Goal: Information Seeking & Learning: Learn about a topic

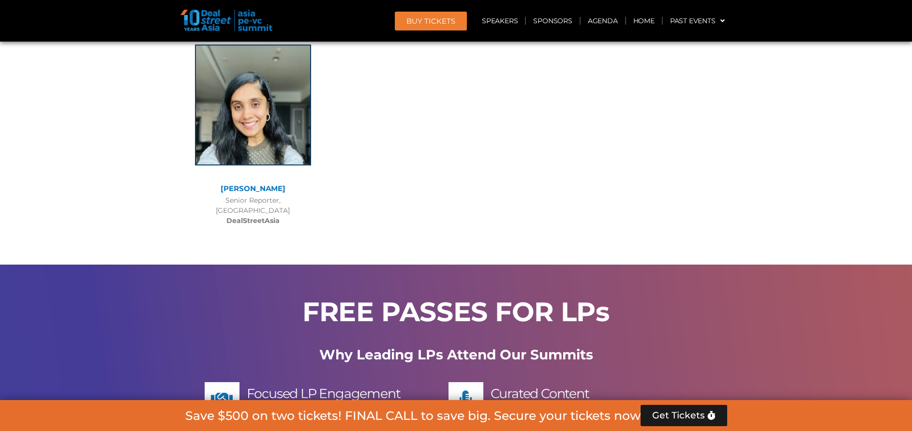
scroll to position [7835, 0]
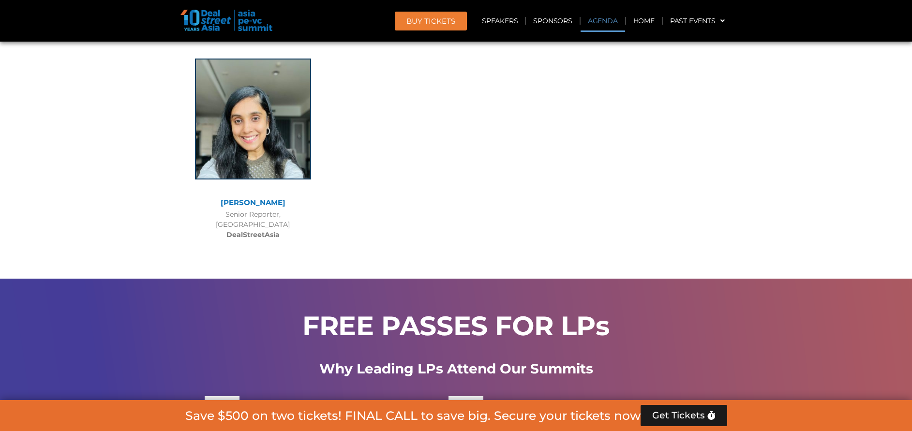
click at [603, 20] on link "Agenda" at bounding box center [602, 21] width 44 height 22
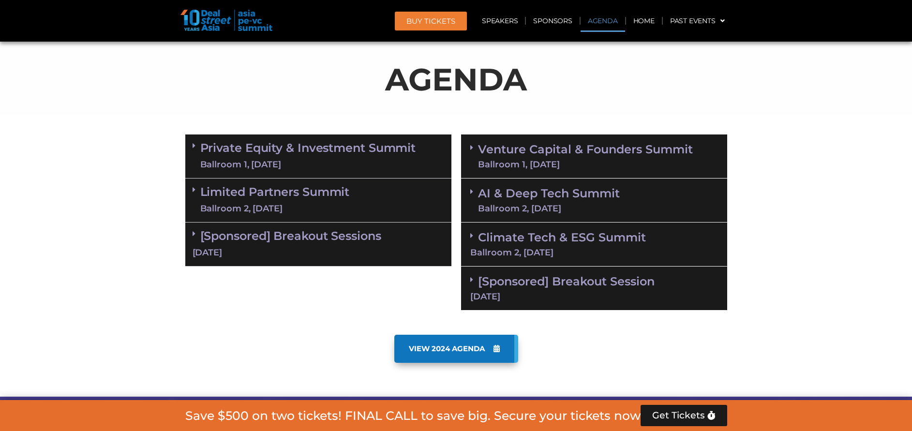
scroll to position [434, 0]
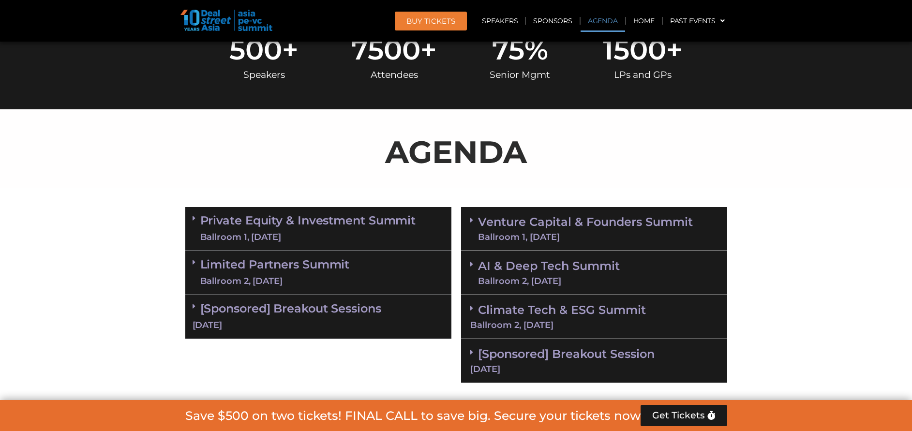
click at [283, 264] on link "Limited Partners Summit Ballroom 2, 10 Sept" at bounding box center [274, 272] width 149 height 29
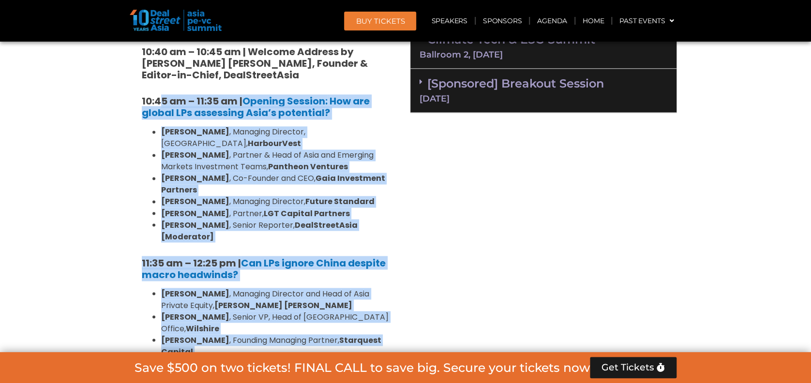
scroll to position [635, 0]
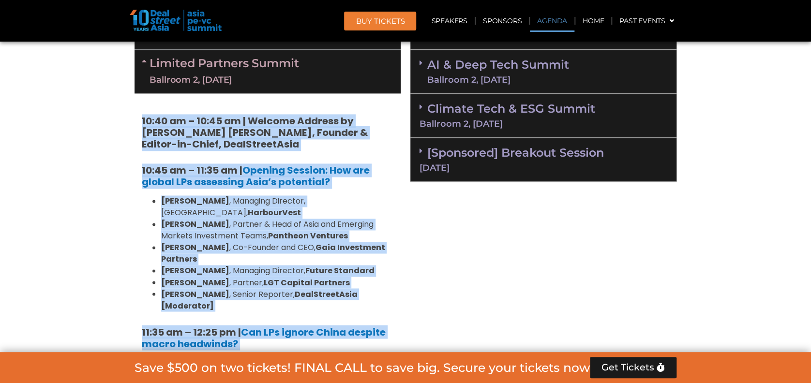
drag, startPoint x: 370, startPoint y: 207, endPoint x: 136, endPoint y: 124, distance: 247.8
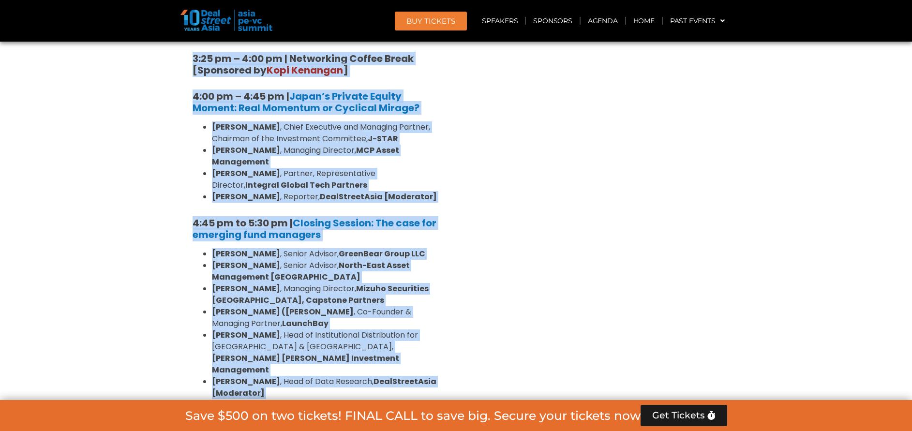
scroll to position [1498, 0]
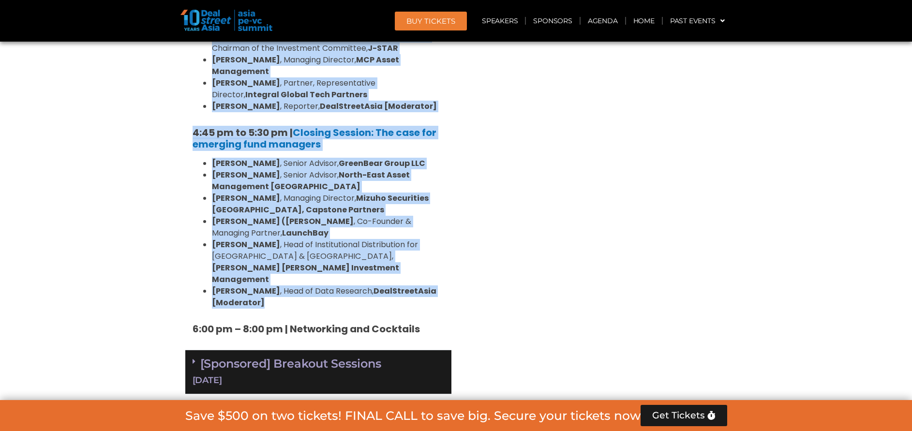
drag, startPoint x: 184, startPoint y: 123, endPoint x: 433, endPoint y: 222, distance: 267.3
copy div "10:40 am – 10:45 am | Welcome Address by Joji Thomas Philip, Founder & Editor-i…"
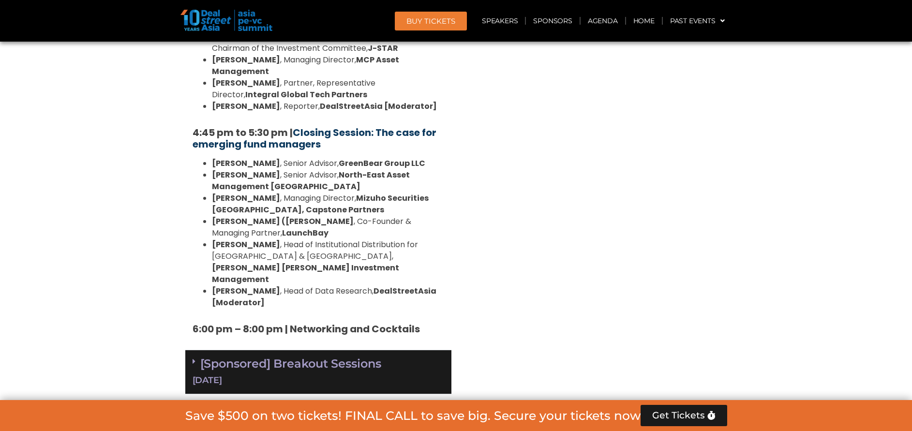
click at [343, 126] on link "Closing Session: The case for emerging fund managers" at bounding box center [314, 138] width 244 height 25
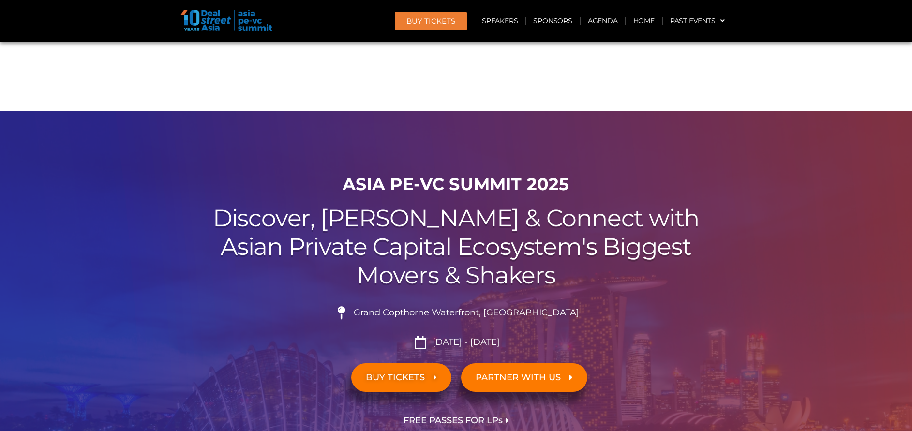
scroll to position [1498, 0]
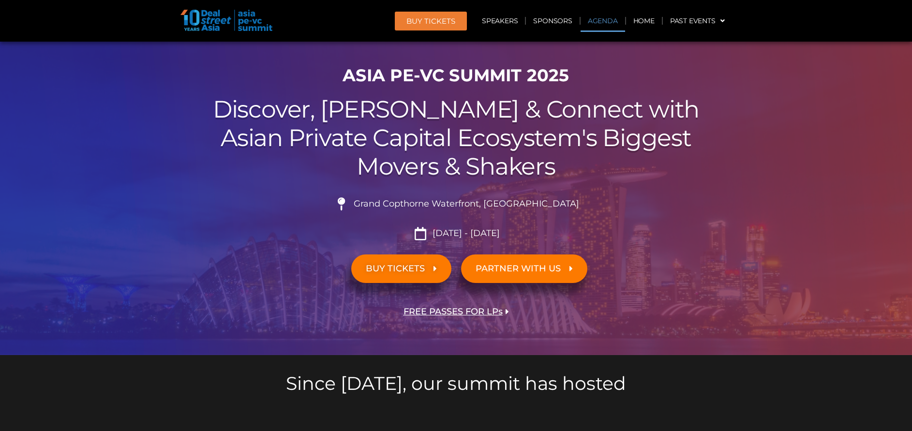
click at [601, 28] on link "Agenda" at bounding box center [602, 21] width 44 height 22
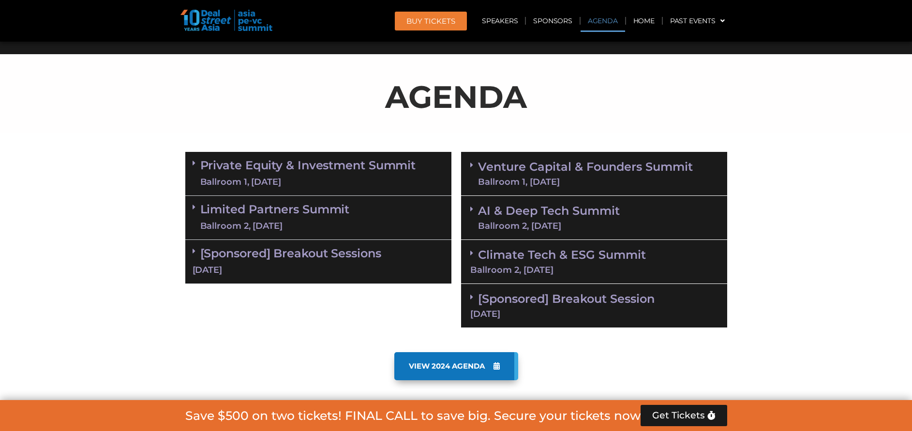
scroll to position [576, 0]
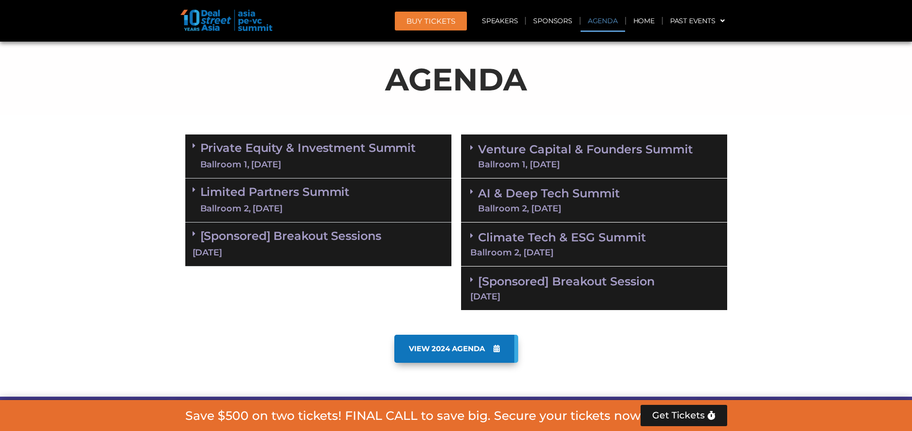
click at [356, 195] on div "Limited Partners [GEOGRAPHIC_DATA] 2, [DATE]" at bounding box center [318, 200] width 266 height 44
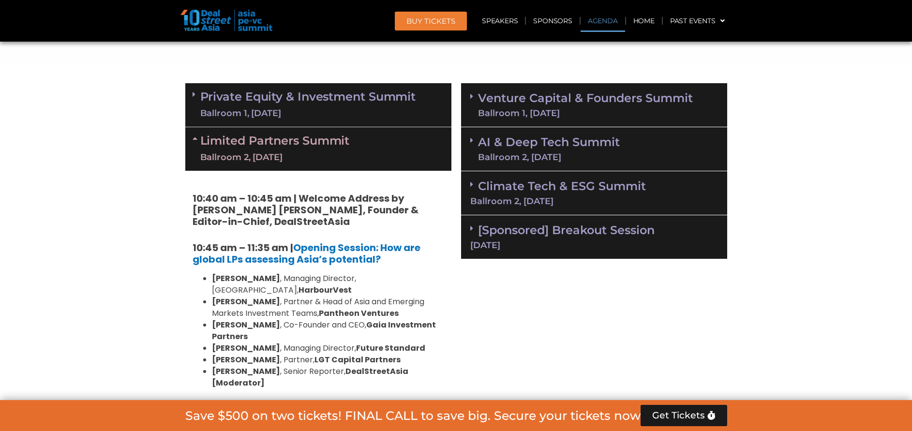
scroll to position [649, 0]
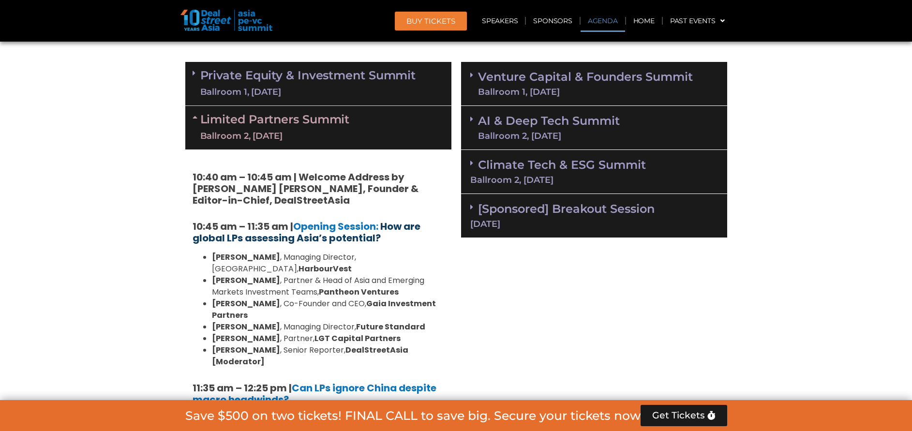
click at [339, 232] on b "How are global LPs assessing Asia’s potential?" at bounding box center [306, 232] width 228 height 25
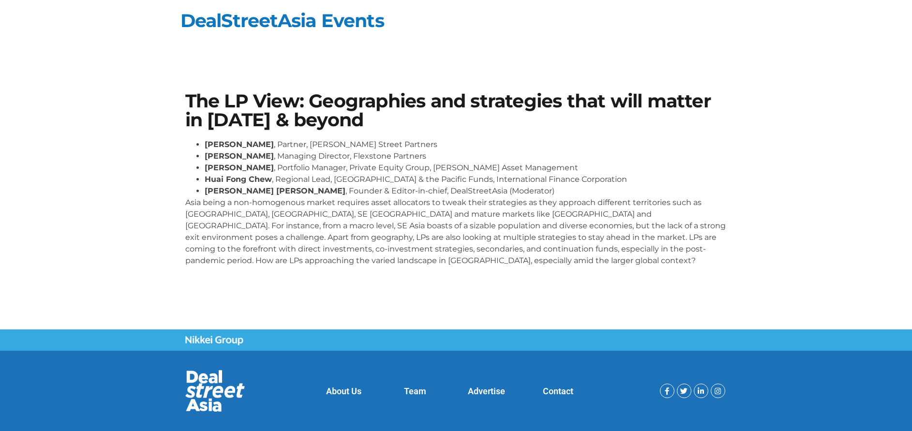
click at [865, 178] on section "The LP View: Geographies and strategies that will matter in [DATE] & beyond [PE…" at bounding box center [456, 183] width 912 height 240
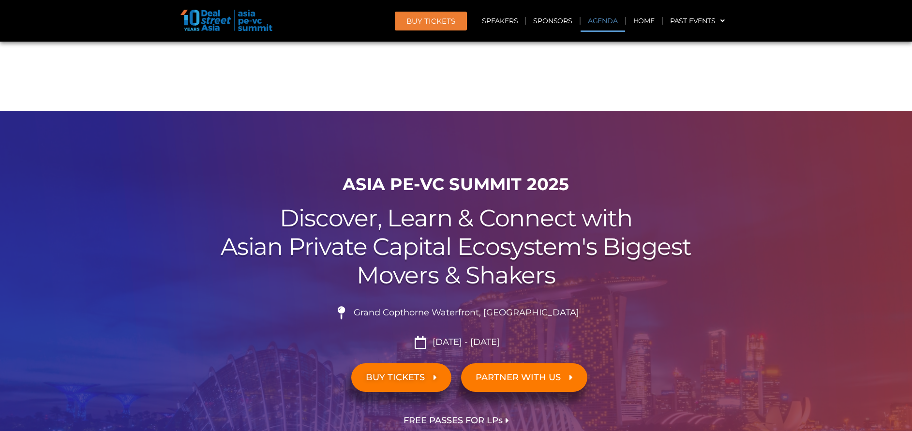
scroll to position [649, 0]
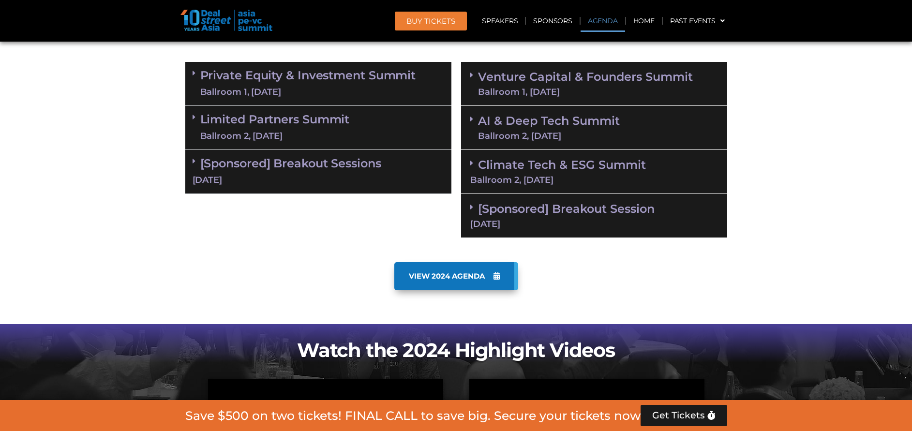
click at [356, 131] on div "Limited Partners [GEOGRAPHIC_DATA] 2, [DATE]" at bounding box center [318, 128] width 266 height 44
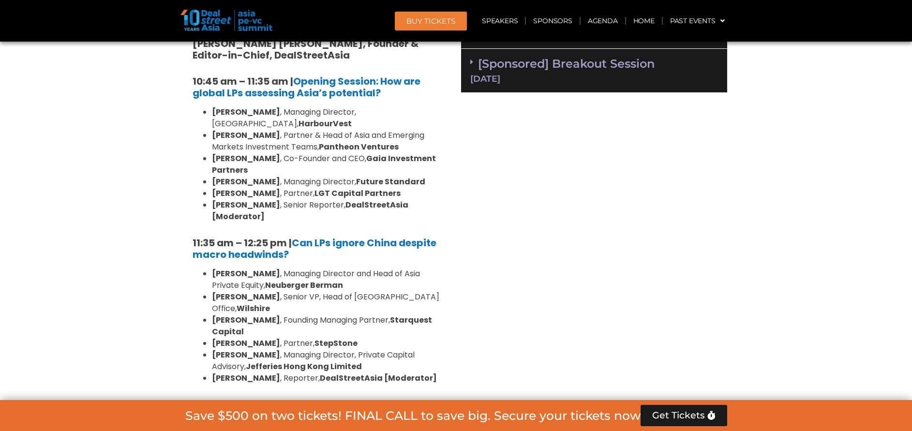
scroll to position [721, 0]
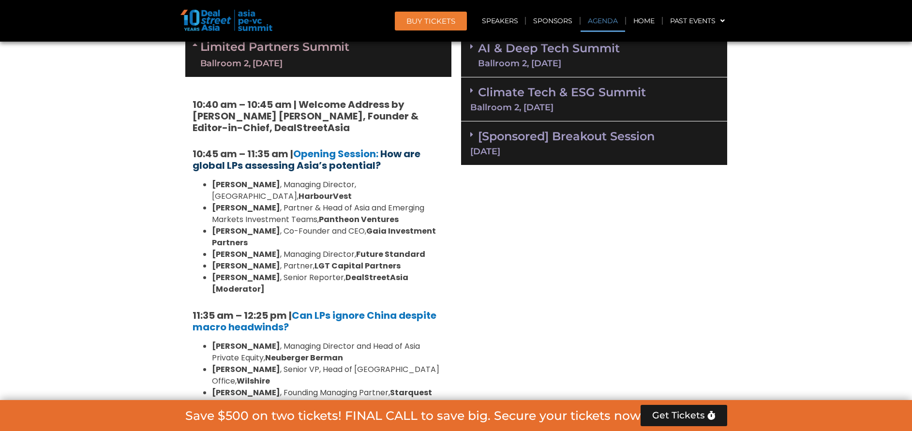
click at [370, 162] on b "How are global LPs assessing Asia’s potential?" at bounding box center [306, 159] width 228 height 25
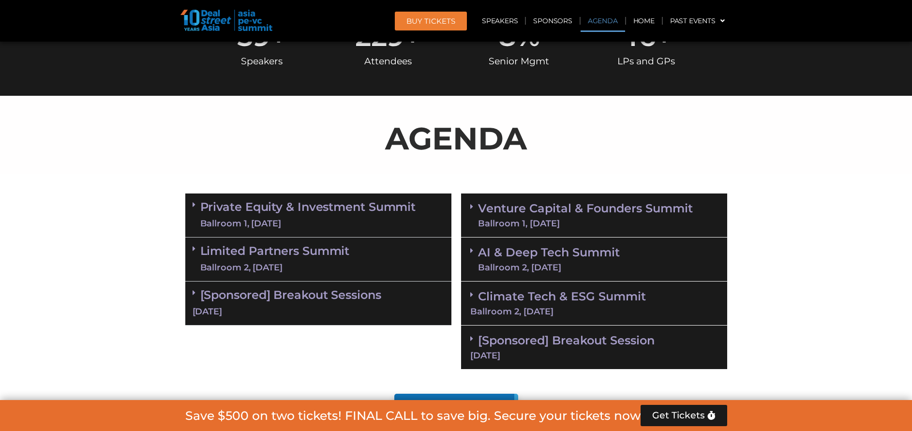
scroll to position [503, 0]
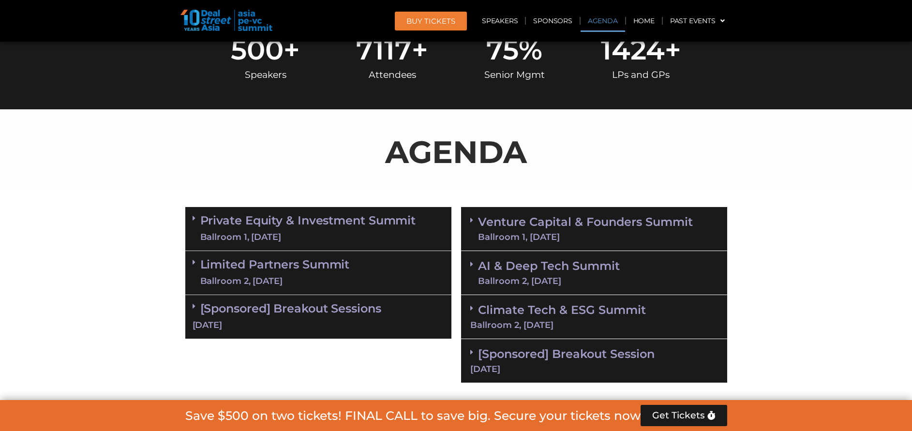
click at [301, 273] on link "Limited Partners [GEOGRAPHIC_DATA] 2, [DATE]" at bounding box center [274, 272] width 149 height 29
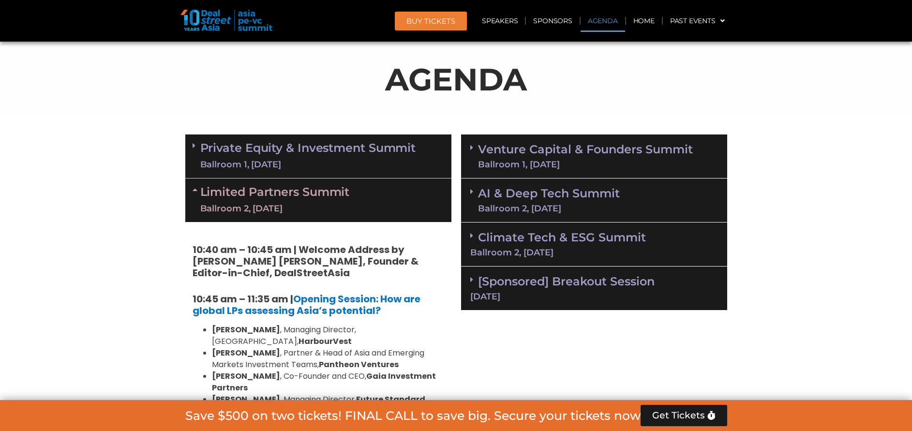
scroll to position [649, 0]
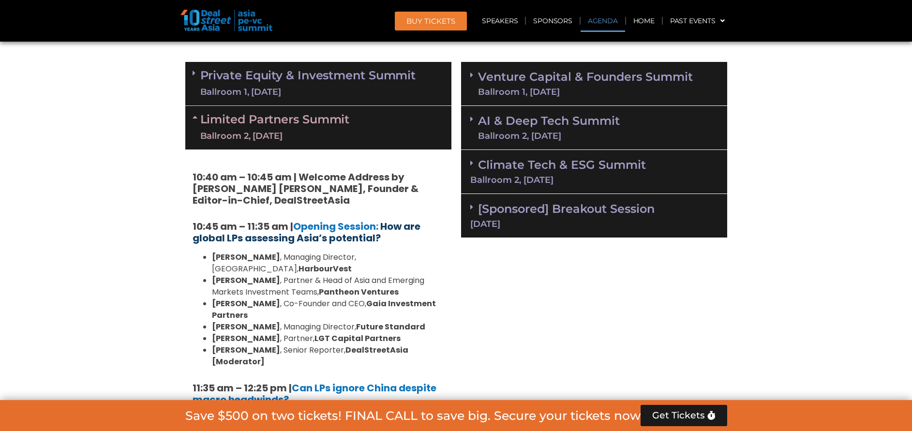
click at [407, 224] on b "How are global LPs assessing Asia’s potential?" at bounding box center [306, 232] width 228 height 25
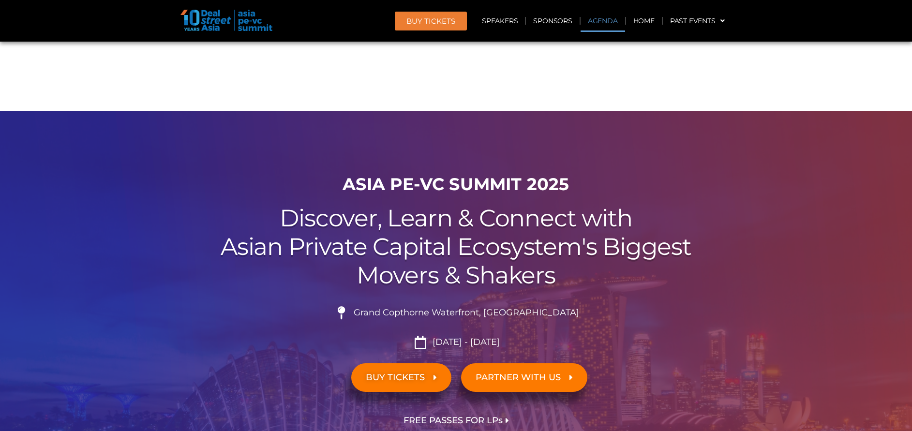
scroll to position [649, 0]
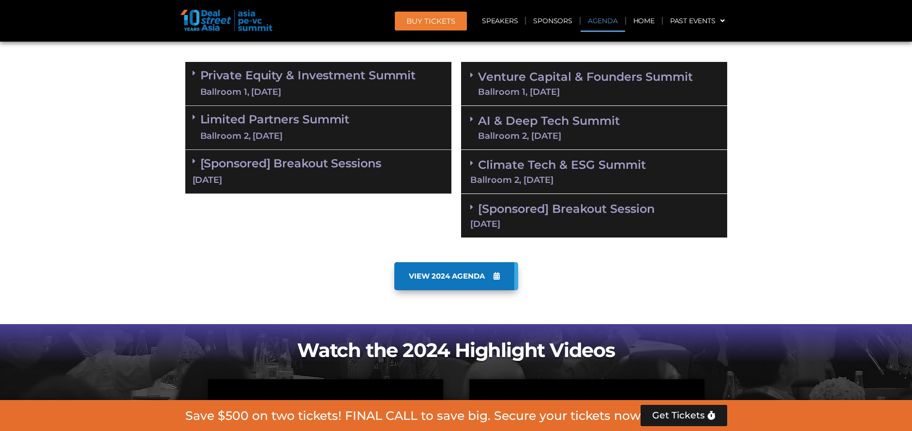
click at [318, 111] on div "Limited Partners [GEOGRAPHIC_DATA] 2, [DATE]" at bounding box center [318, 128] width 266 height 44
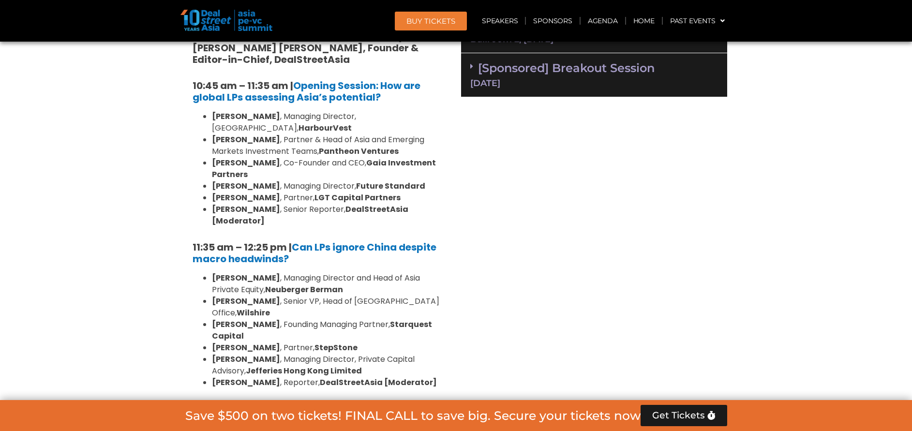
scroll to position [794, 0]
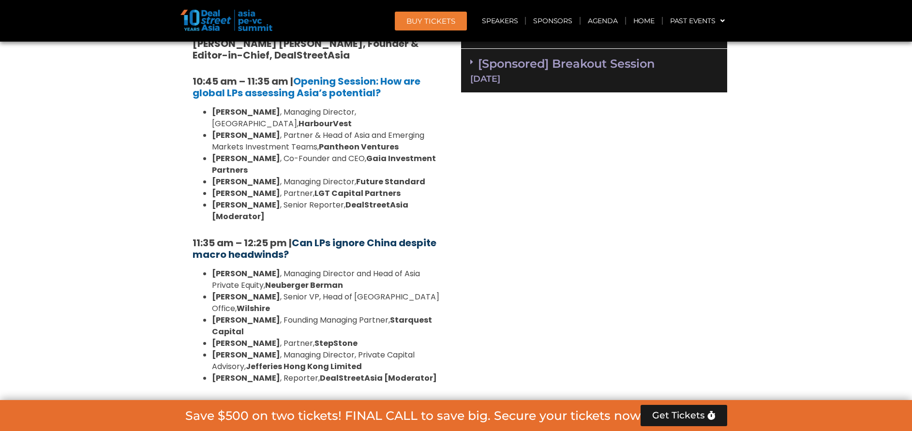
click at [310, 236] on b "Can LPs ignore China despite macro headwinds?" at bounding box center [314, 248] width 244 height 25
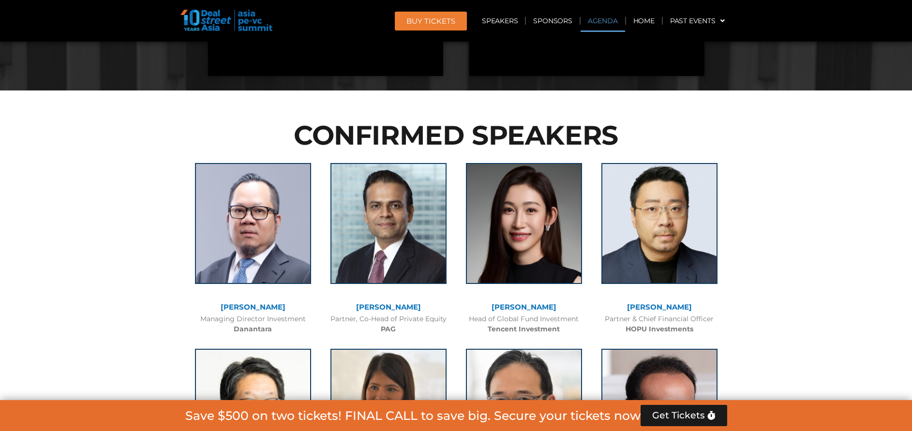
scroll to position [576, 0]
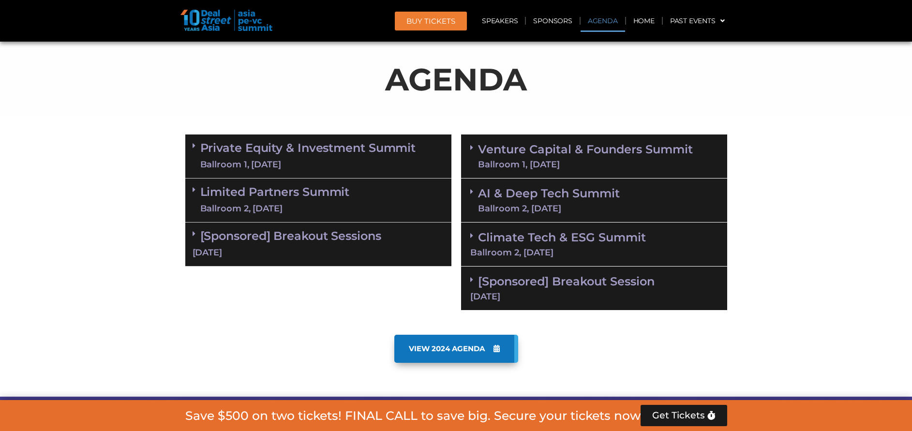
click at [353, 208] on div "Limited Partners Summit Ballroom 2, 10 Sept" at bounding box center [318, 200] width 266 height 44
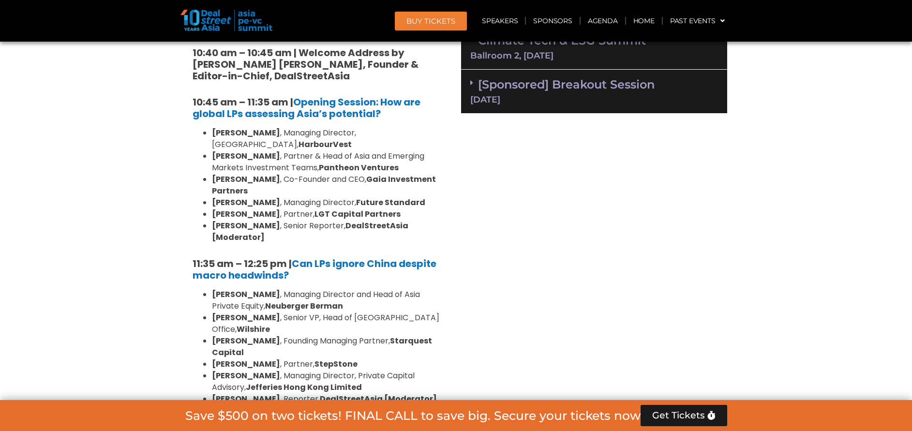
scroll to position [794, 0]
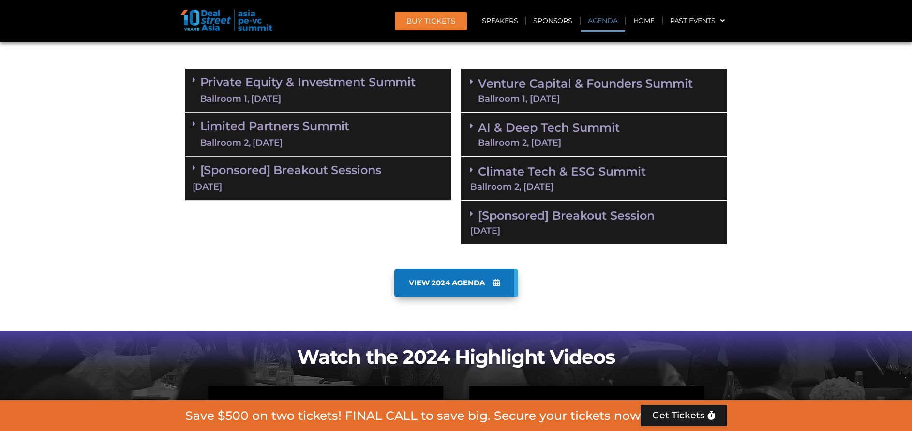
scroll to position [503, 0]
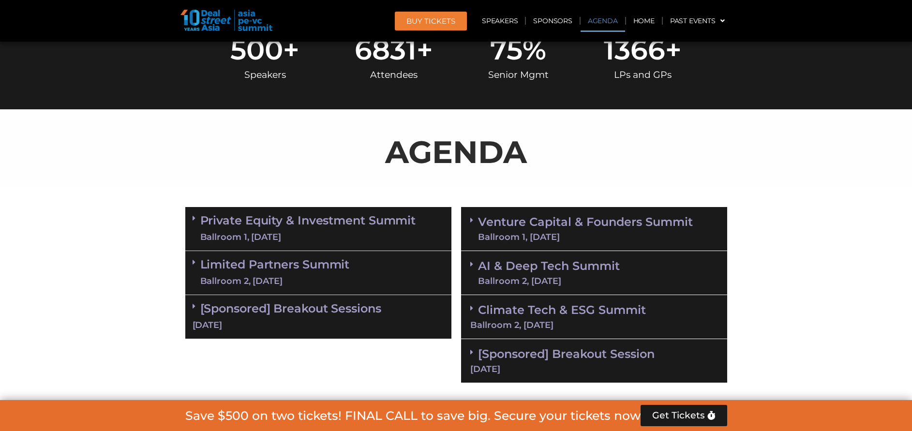
click at [311, 261] on link "Limited Partners Summit Ballroom 2, 10 Sept" at bounding box center [274, 272] width 149 height 29
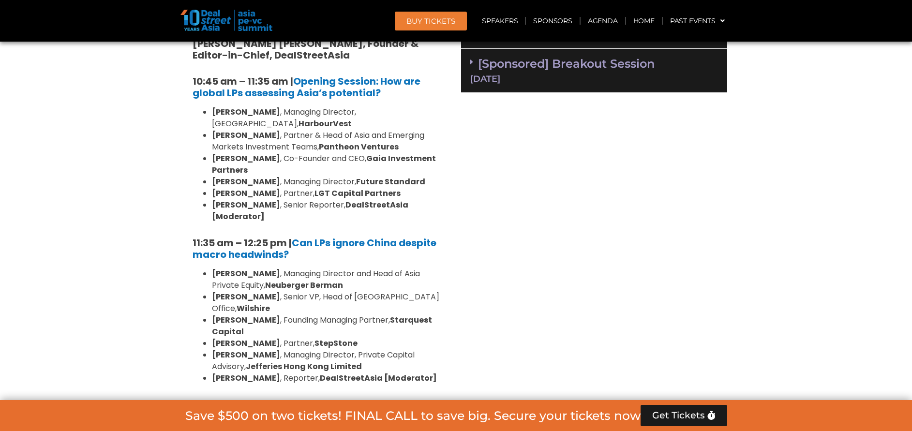
scroll to position [866, 0]
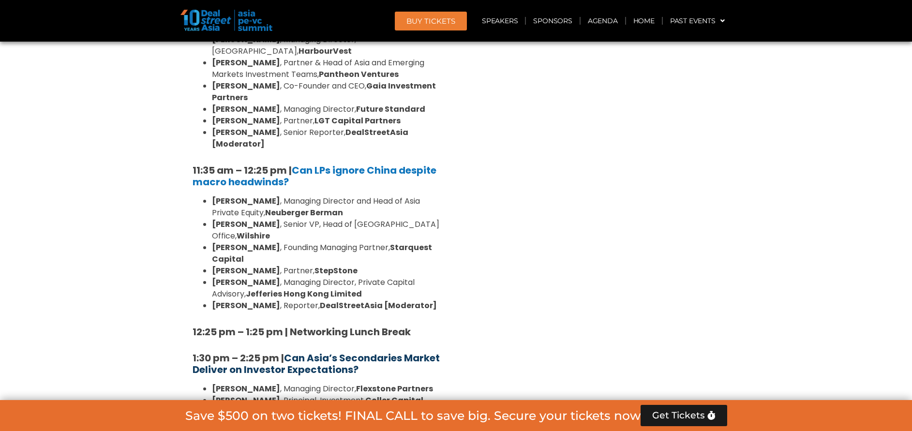
click at [346, 351] on b "Can Asia’s Secondaries Market Deliver on Investor Expectations?" at bounding box center [315, 363] width 247 height 25
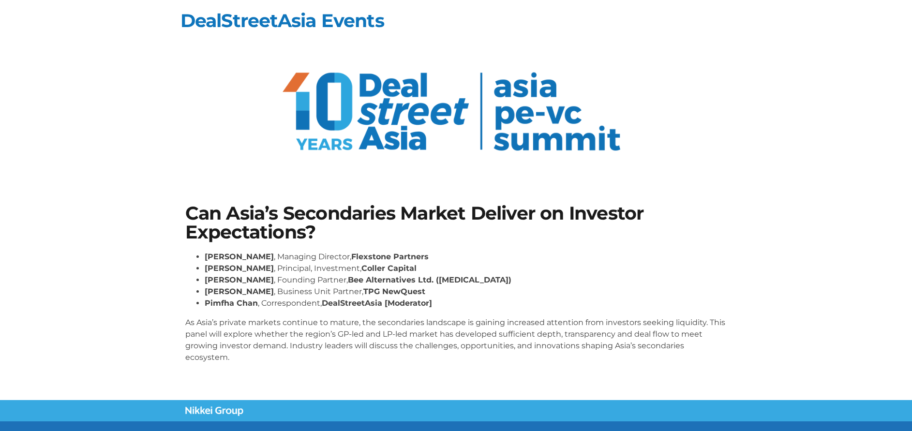
click at [433, 306] on li "[PERSON_NAME] , Correspondent, DealStreetAsia [Moderator]" at bounding box center [466, 303] width 522 height 12
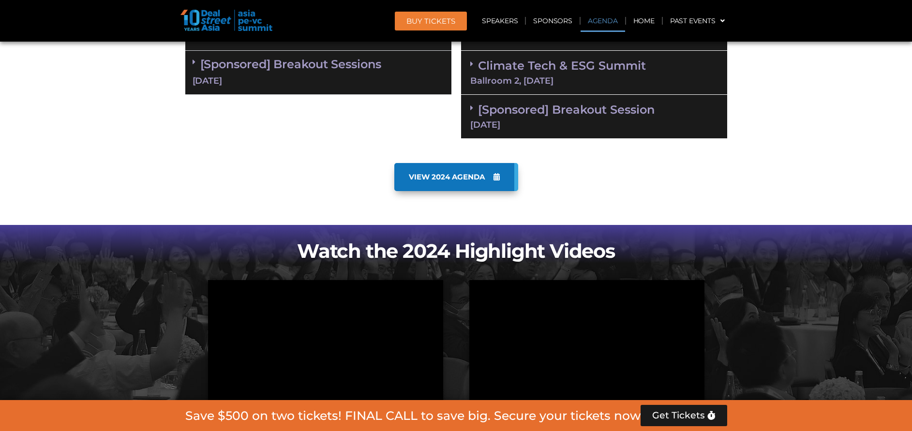
scroll to position [576, 0]
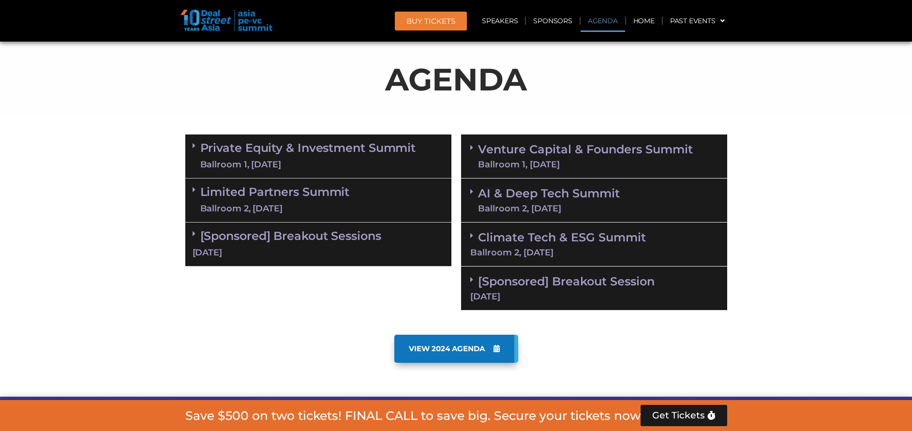
click at [321, 182] on div "Limited Partners [GEOGRAPHIC_DATA] 2, [DATE]" at bounding box center [318, 200] width 266 height 44
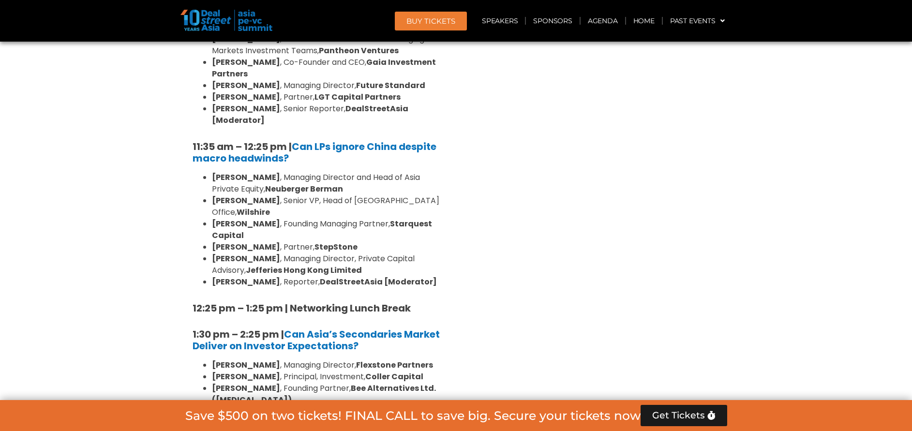
scroll to position [939, 0]
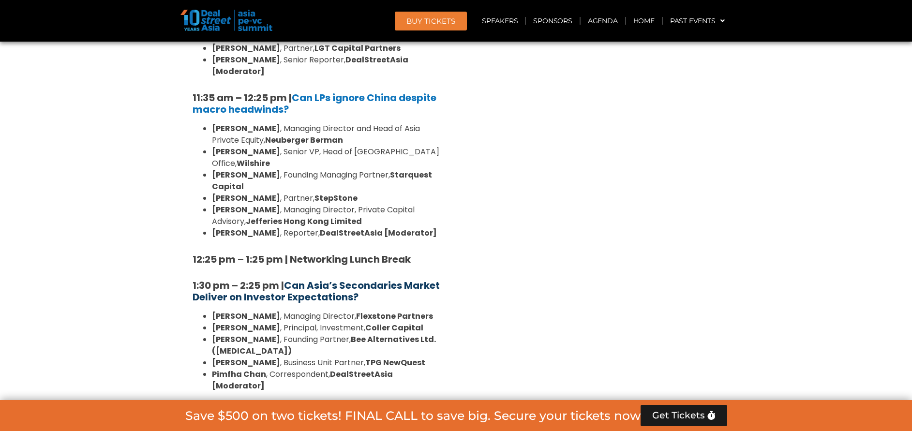
click at [333, 279] on b "Can Asia’s Secondaries Market Deliver on Investor Expectations?" at bounding box center [315, 291] width 247 height 25
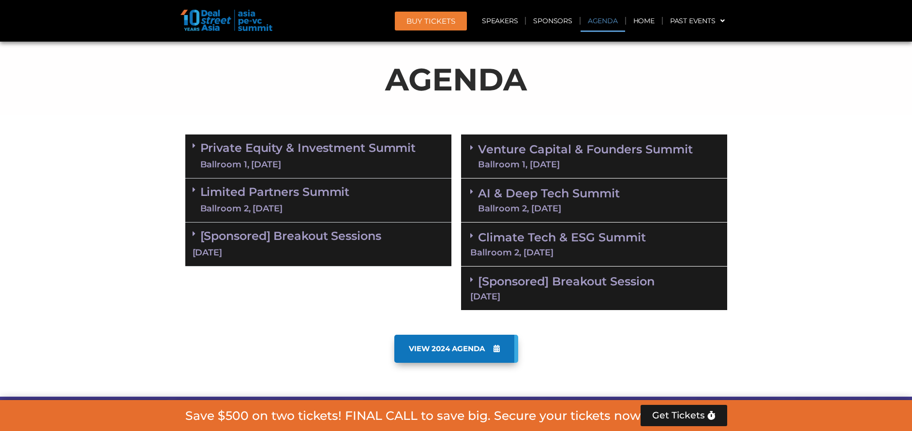
click at [347, 202] on link "Limited Partners [GEOGRAPHIC_DATA] 2, [DATE]" at bounding box center [274, 200] width 149 height 29
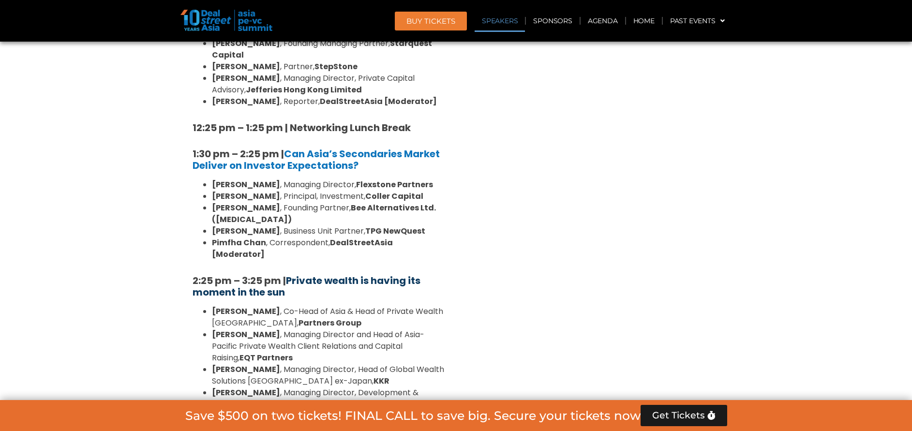
scroll to position [1084, 0]
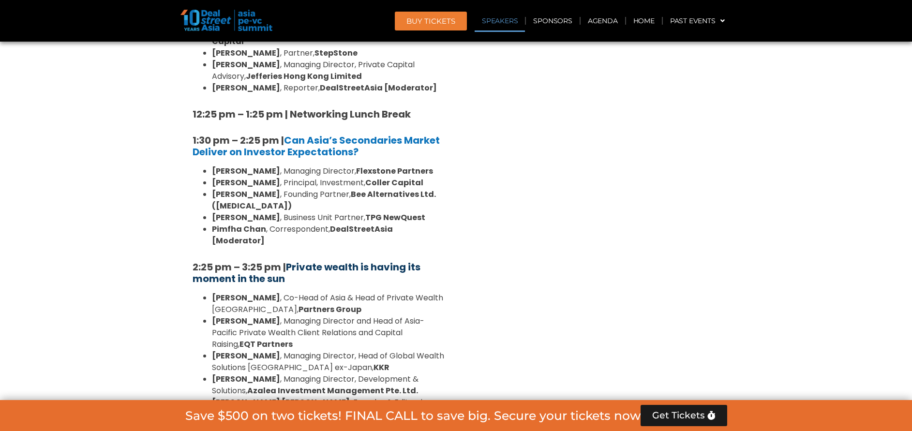
click at [340, 260] on b "Private wealth is having its moment in the sun" at bounding box center [306, 272] width 228 height 25
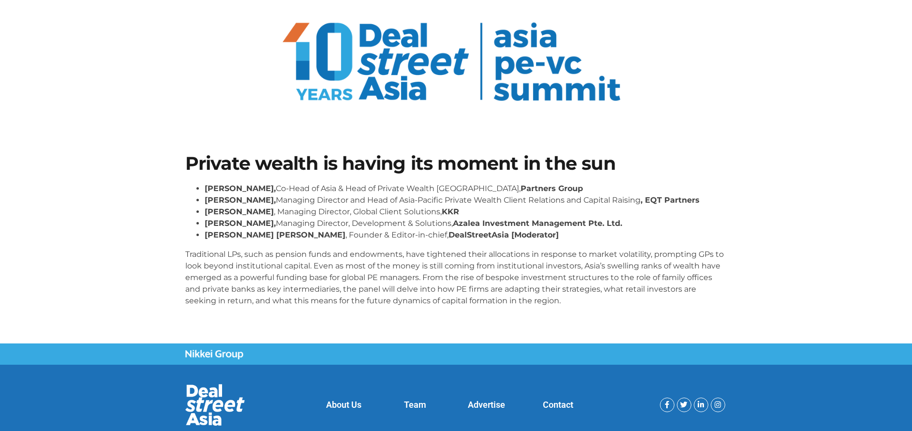
scroll to position [73, 0]
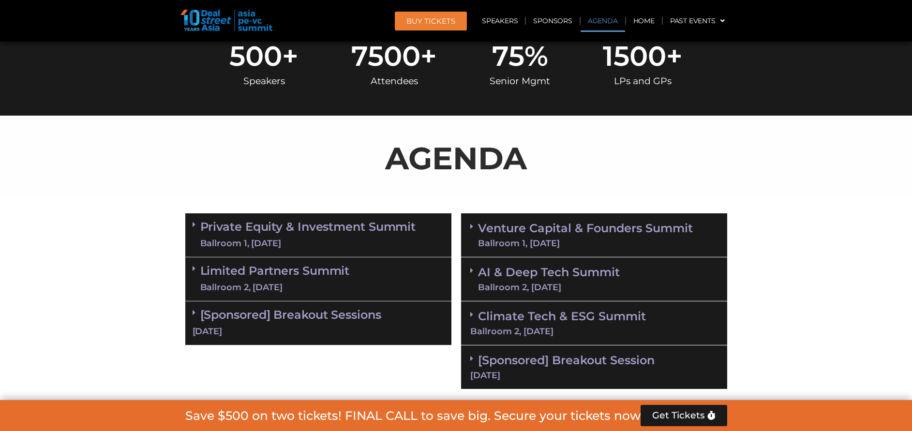
scroll to position [506, 0]
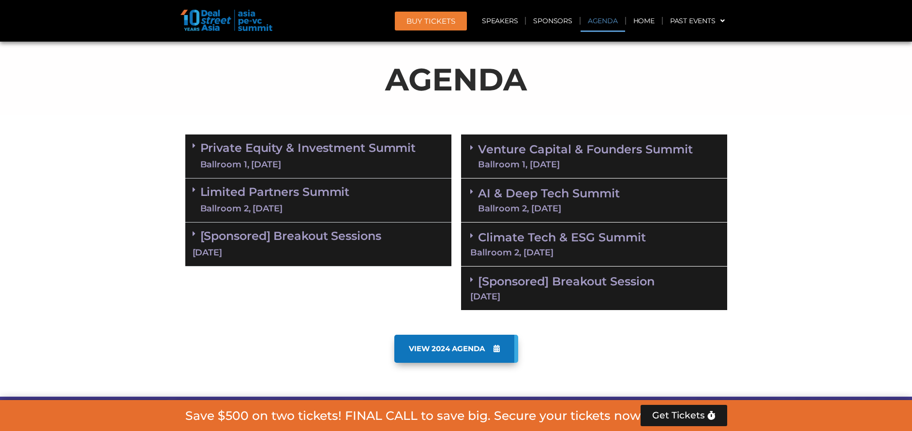
click at [341, 194] on link "Limited Partners [GEOGRAPHIC_DATA] 2, [DATE]" at bounding box center [274, 200] width 149 height 29
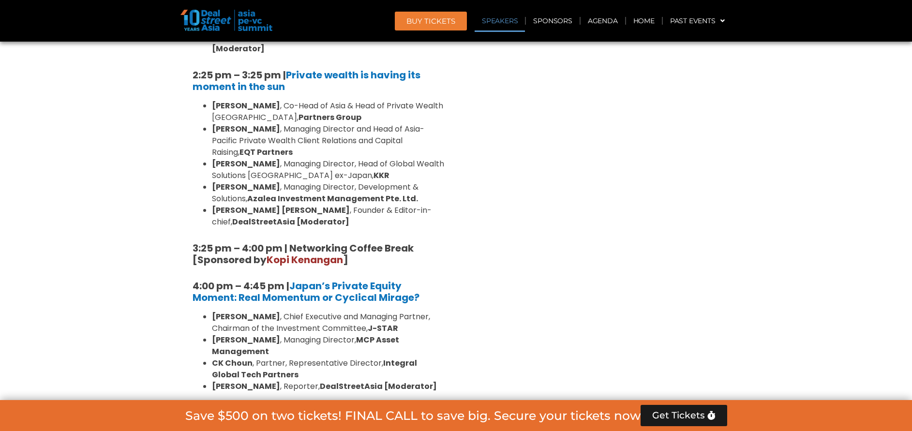
scroll to position [1232, 0]
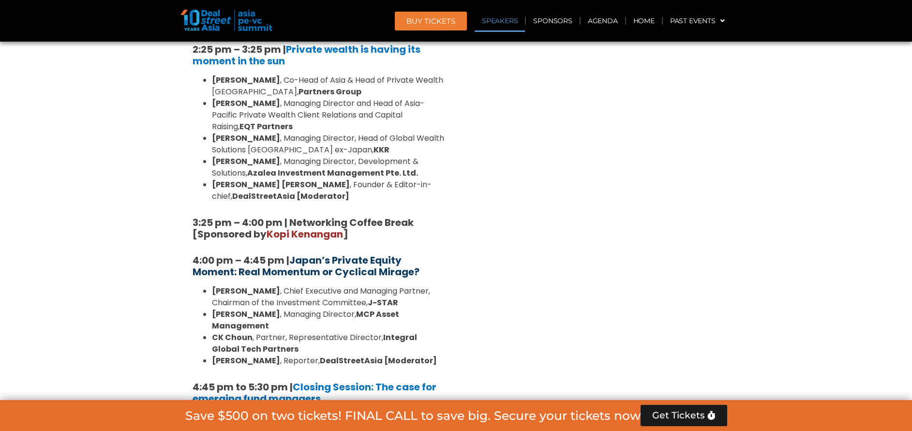
click at [383, 253] on b "Japan’s Private Equity Moment: Real Momentum or Cyclical Mirage?" at bounding box center [305, 265] width 227 height 25
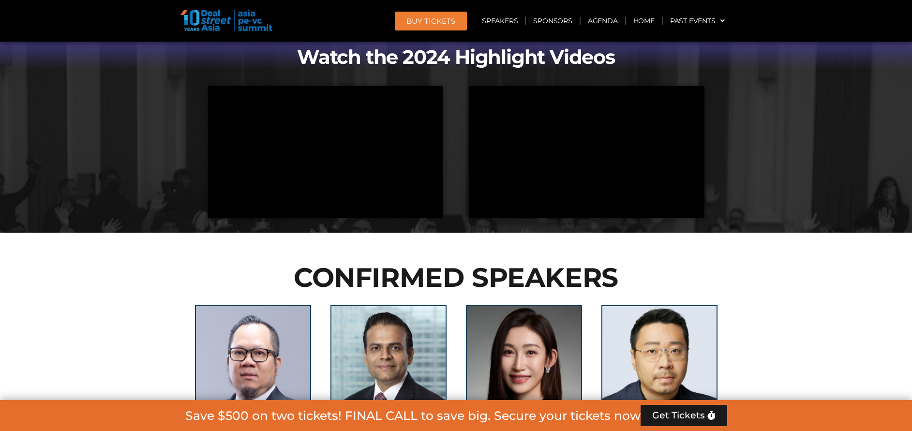
scroll to position [506, 0]
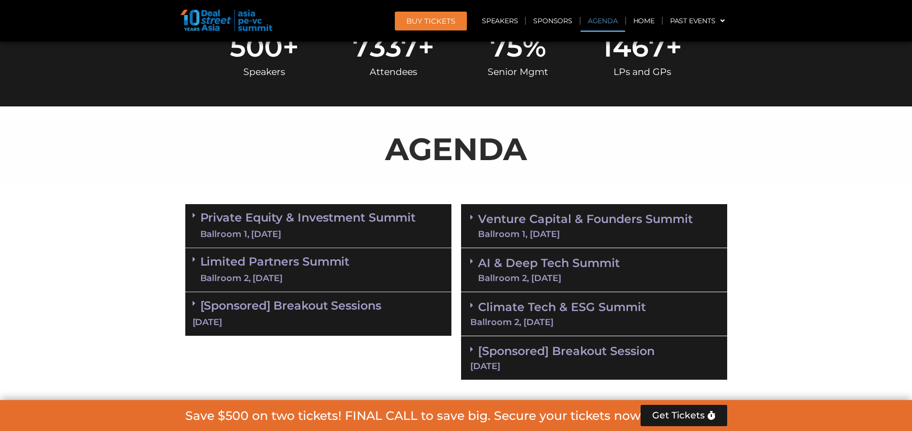
click at [334, 262] on link "Limited Partners [GEOGRAPHIC_DATA] 2, [DATE]" at bounding box center [274, 269] width 149 height 29
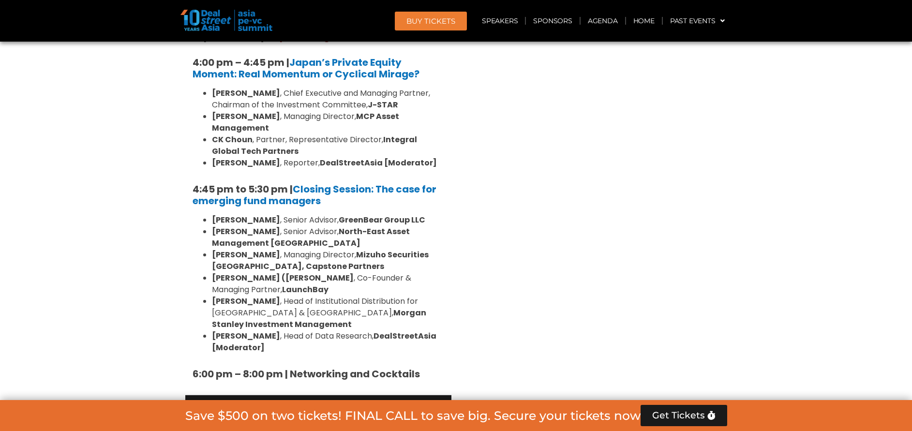
scroll to position [1522, 0]
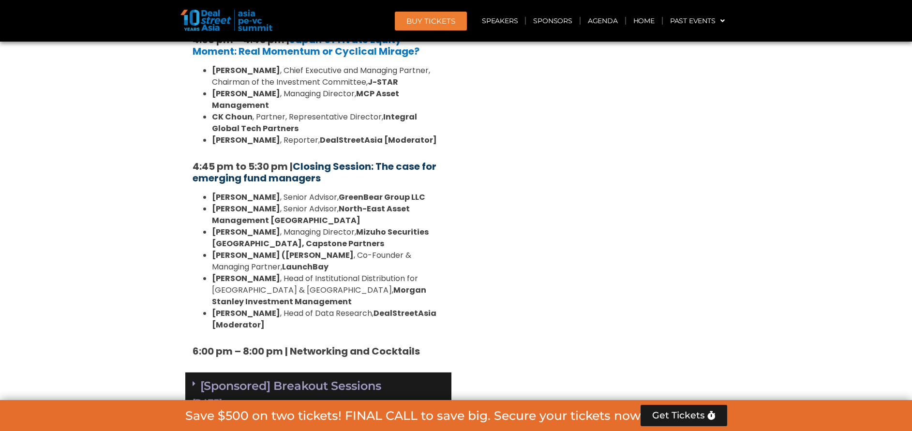
click at [322, 160] on link "Closing Session: The case for emerging fund managers" at bounding box center [314, 172] width 244 height 25
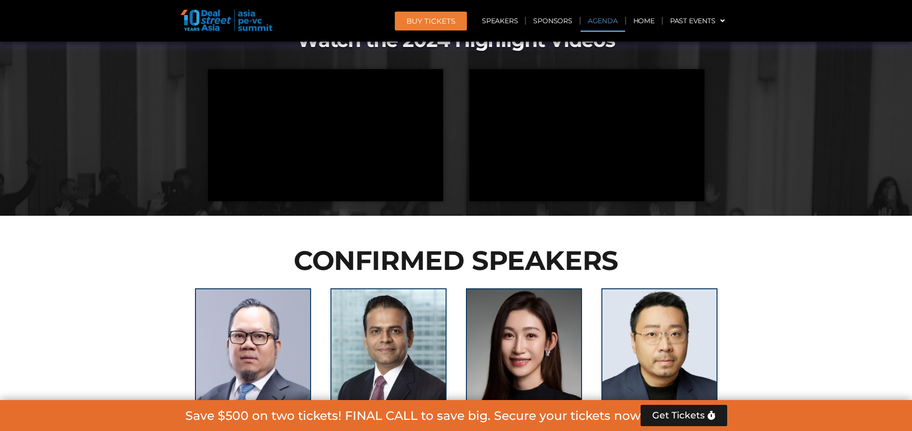
scroll to position [651, 0]
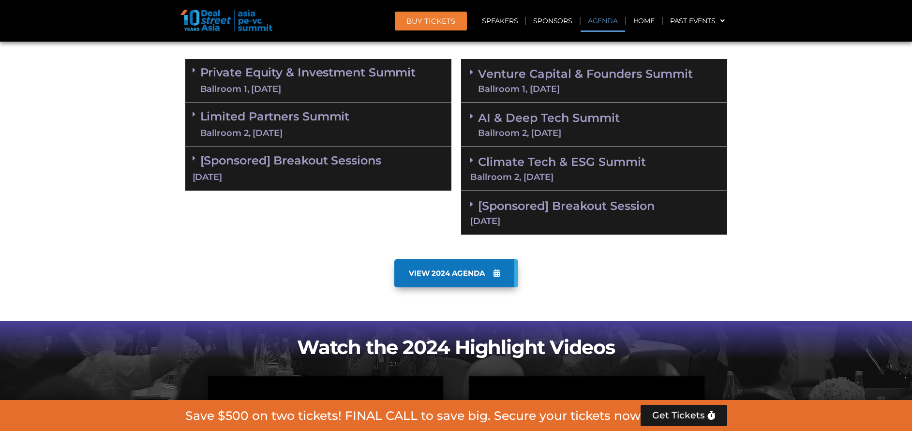
click at [336, 136] on div "Ballroom 2, [DATE]" at bounding box center [274, 133] width 149 height 12
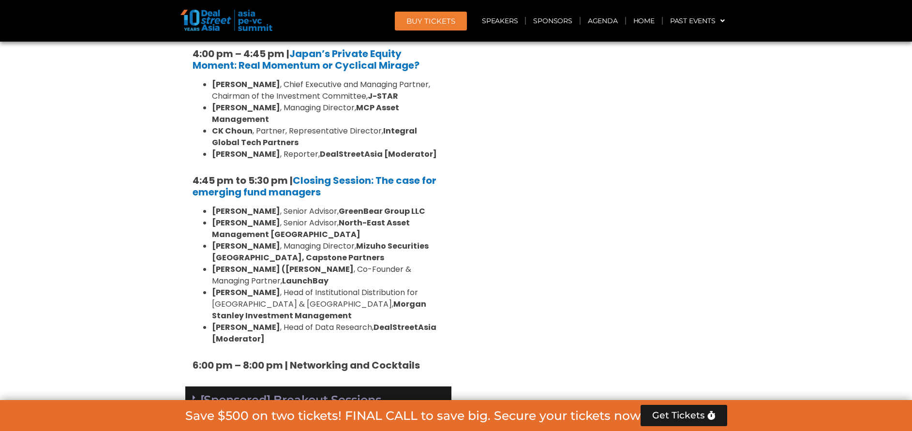
scroll to position [1522, 0]
